Goal: Transaction & Acquisition: Purchase product/service

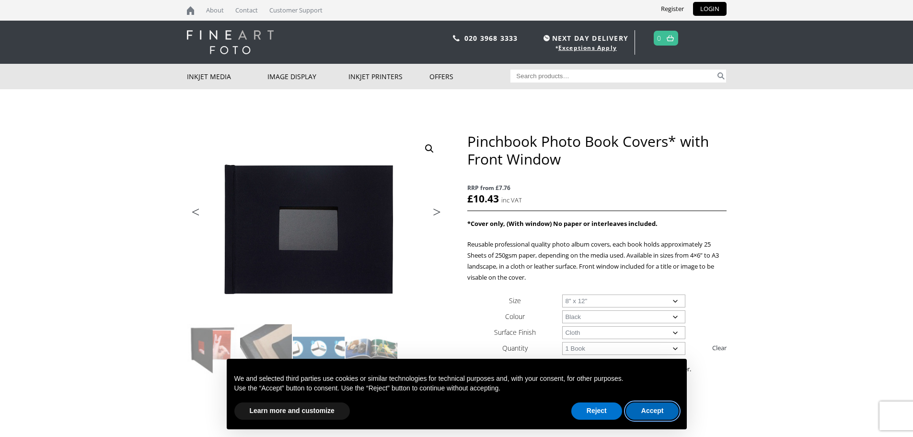
click at [652, 413] on button "Accept" at bounding box center [652, 410] width 53 height 17
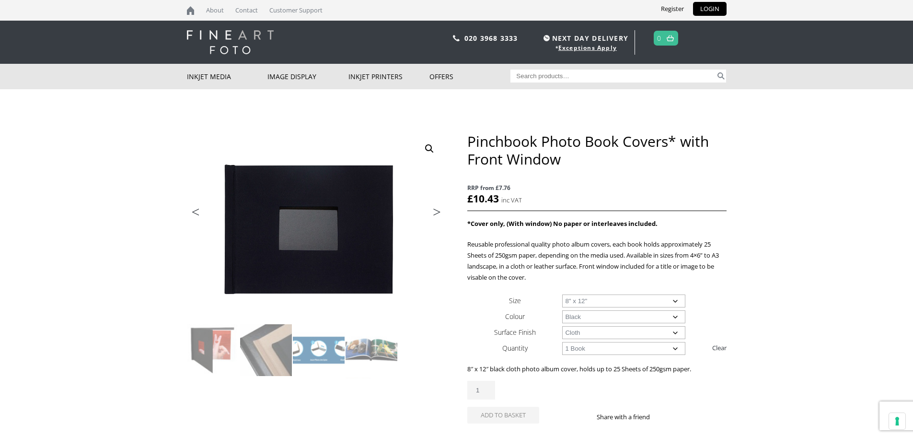
click at [592, 302] on select "Choose an option 8" x 8" 8" x 10" 8" x 12" 12" x 12"" at bounding box center [623, 300] width 123 height 13
click at [579, 178] on p "RRP from £7.76 £ 10.43 inc VAT" at bounding box center [596, 194] width 259 height 34
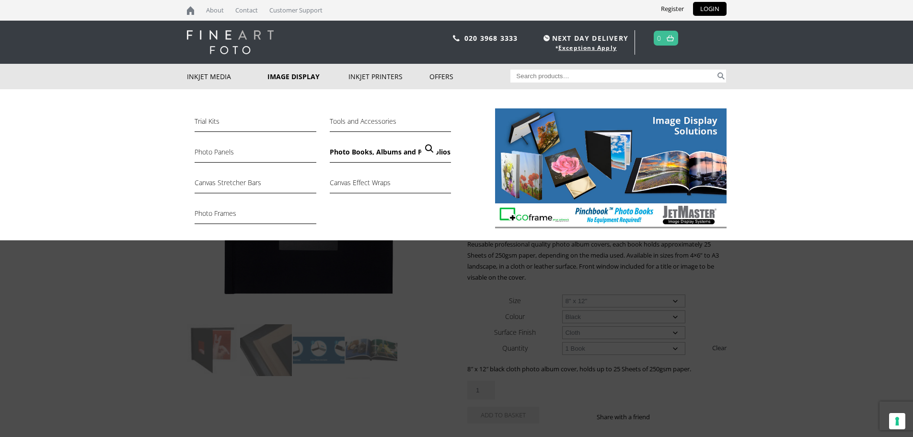
click at [363, 150] on link "Photo Books, Albums and Portfolios" at bounding box center [390, 154] width 121 height 16
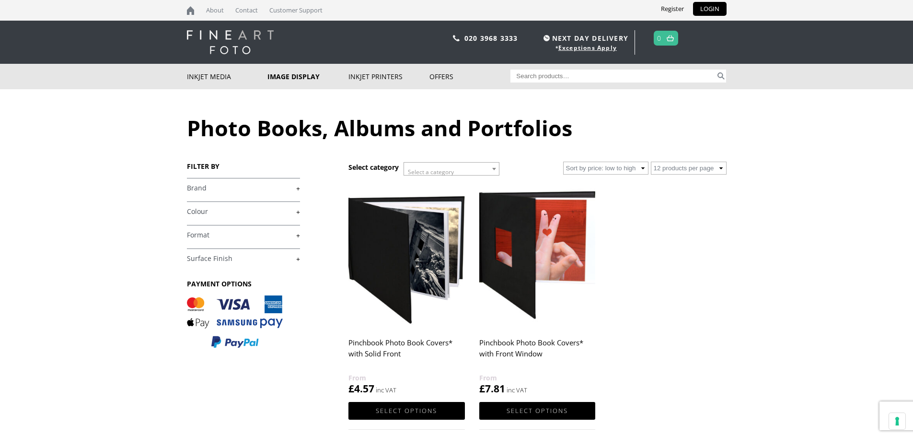
click at [238, 235] on link "+" at bounding box center [243, 235] width 113 height 9
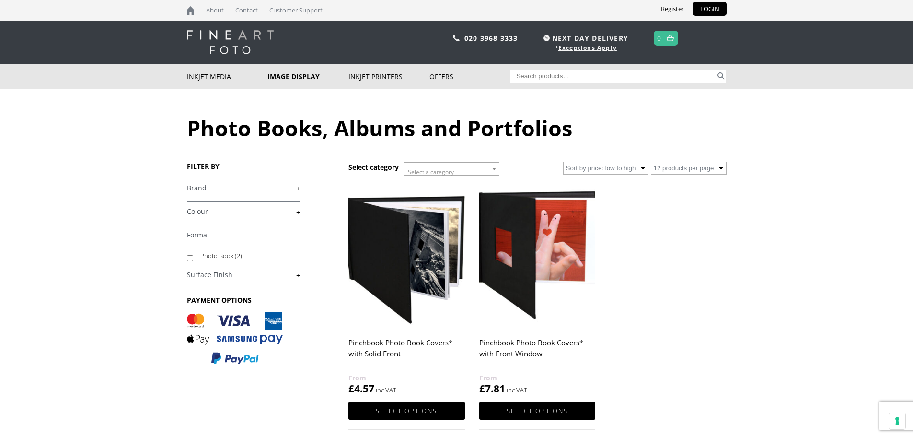
click at [125, 217] on body "NEXT DAY DELIVERY * Exceptions Apply About Contact Customer Support Register LO…" at bounding box center [456, 218] width 913 height 437
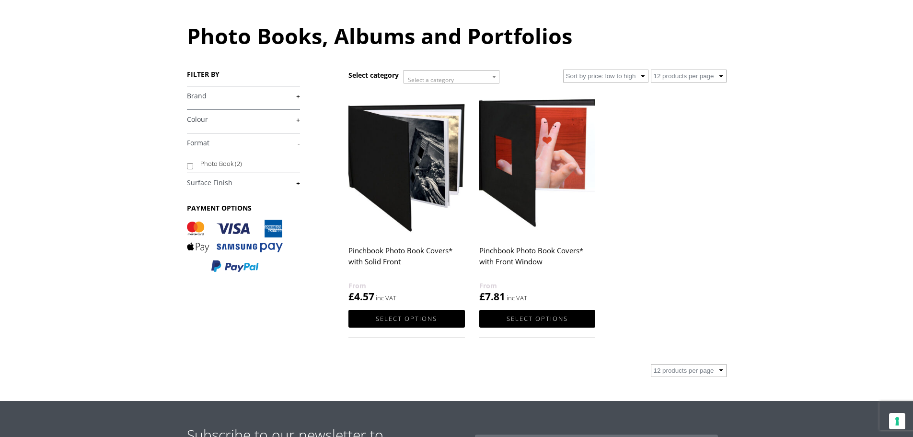
scroll to position [96, 0]
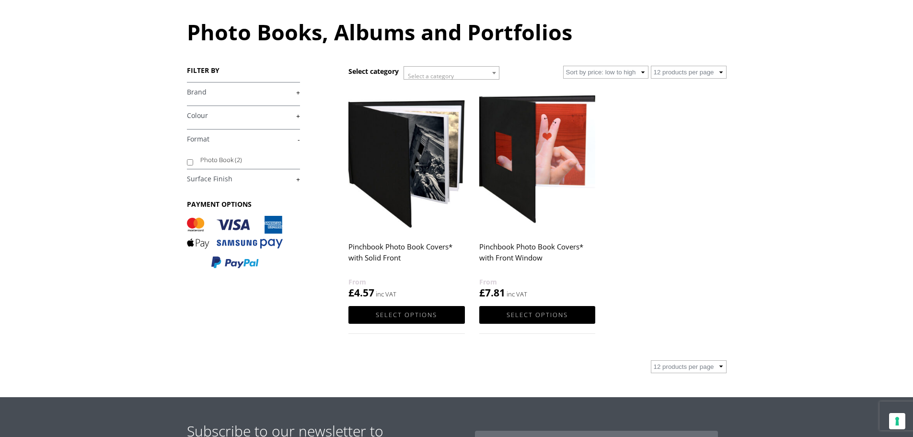
click at [368, 247] on h2 "Pinchbook Photo Book Covers* with Solid Front" at bounding box center [406, 257] width 116 height 38
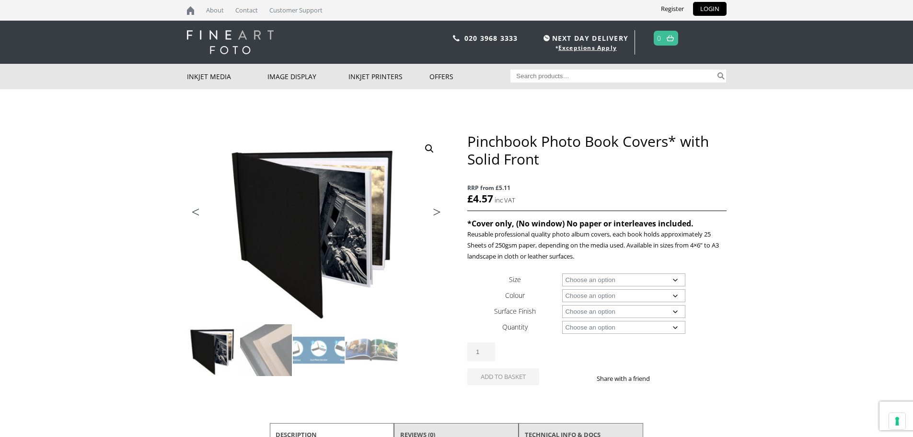
click at [605, 282] on select "Choose an option A4 Landscape 4" x 6" 5" x 7"" at bounding box center [623, 279] width 123 height 13
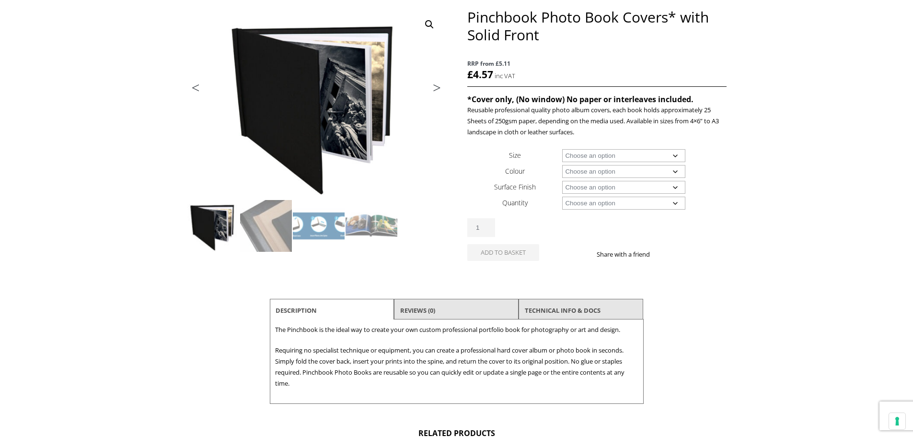
scroll to position [144, 0]
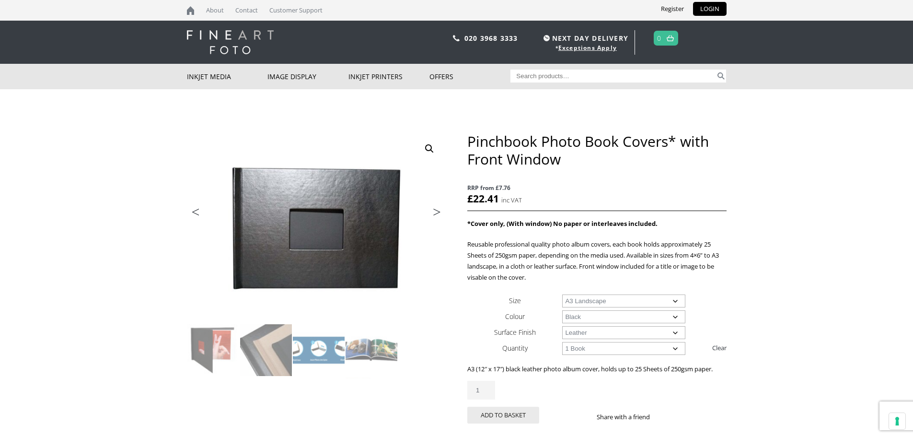
click at [665, 300] on select "Choose an option A4 Landscape A3 Landscape" at bounding box center [623, 300] width 123 height 13
click at [766, 266] on body "NEXT DAY DELIVERY * Exceptions Apply About Contact Customer Support Register LO…" at bounding box center [456, 218] width 913 height 437
